Goal: Transaction & Acquisition: Purchase product/service

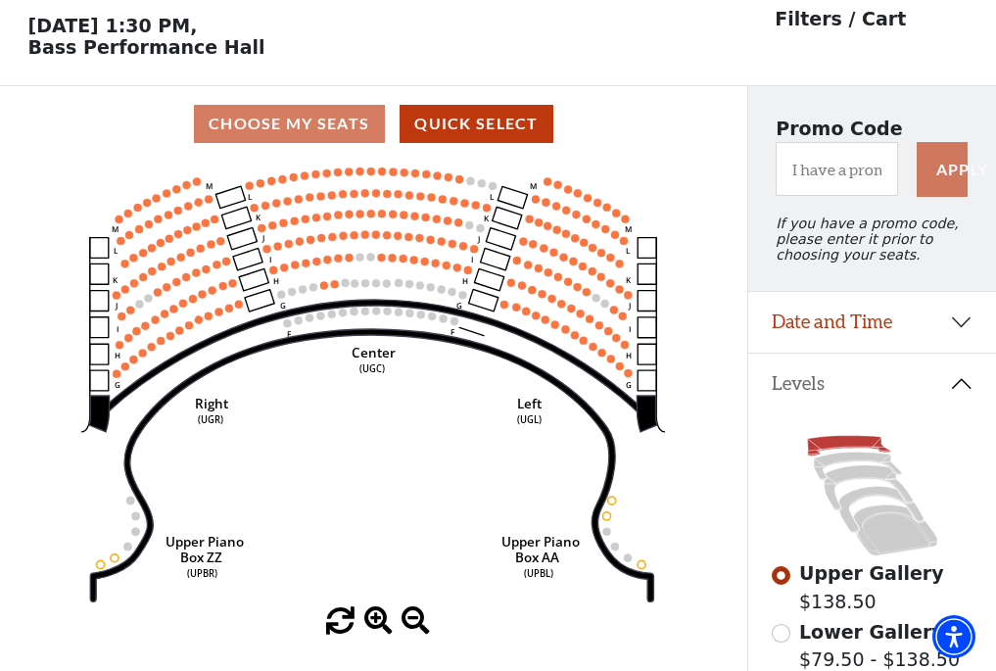
scroll to position [91, 0]
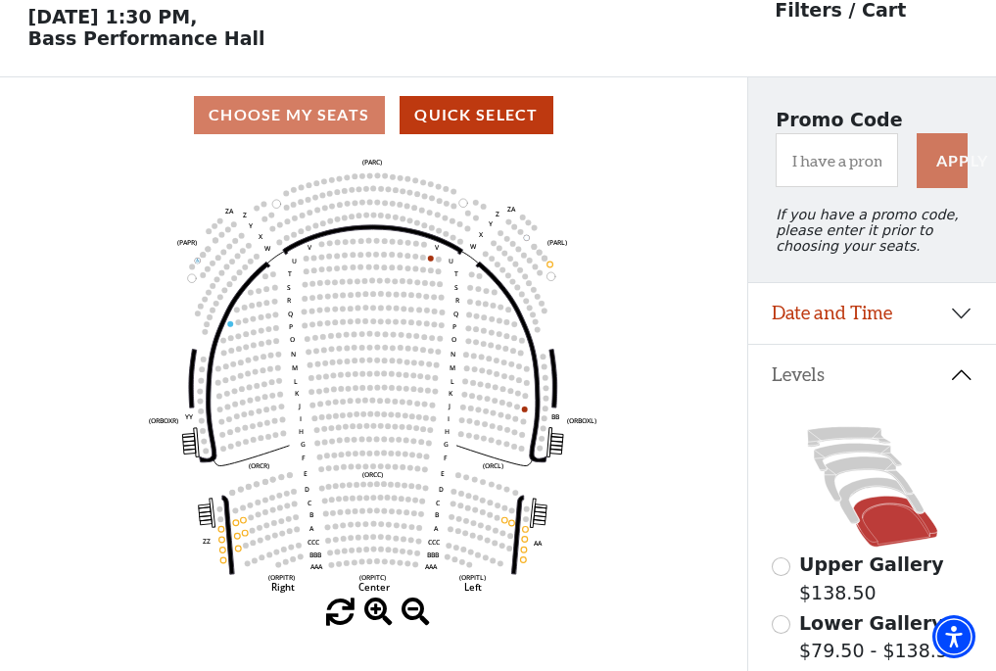
scroll to position [91, 0]
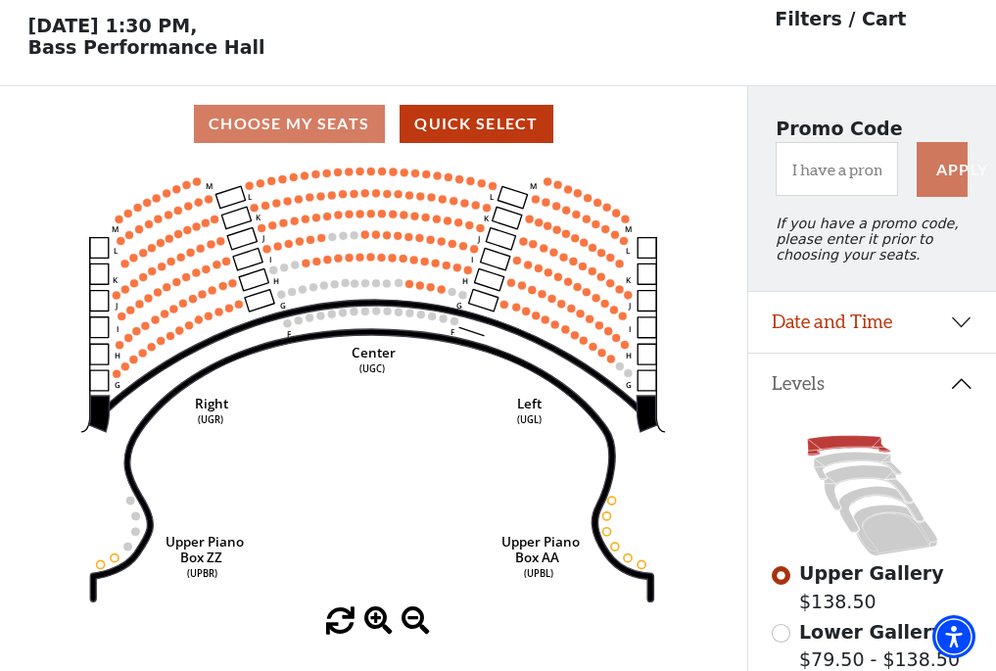
scroll to position [91, 0]
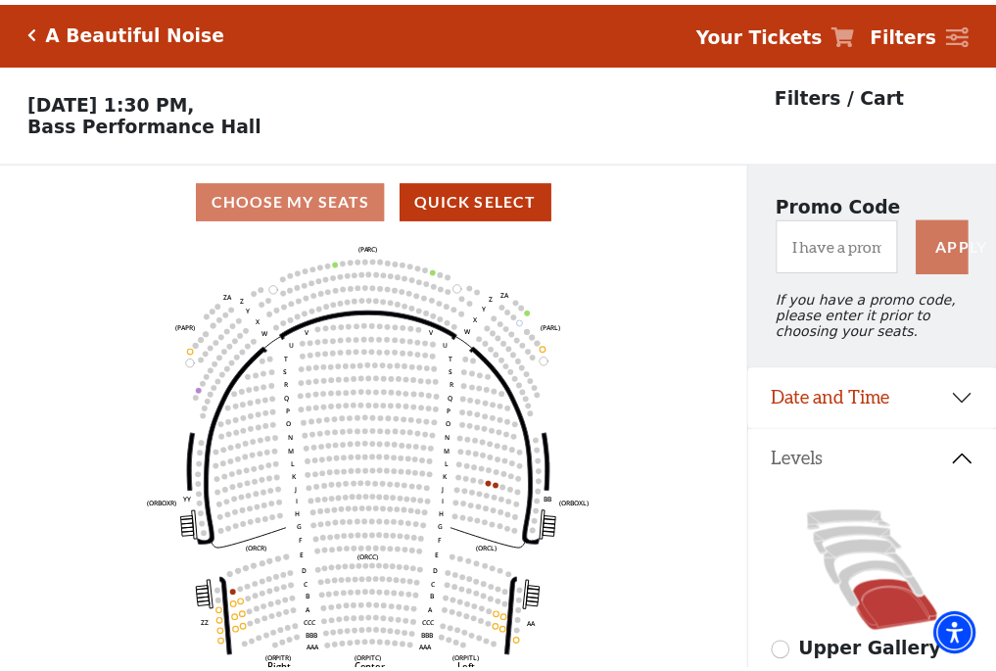
scroll to position [91, 0]
